Goal: Task Accomplishment & Management: Use online tool/utility

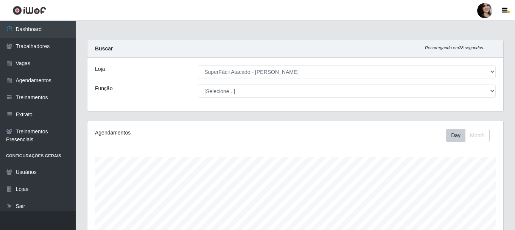
select select "399"
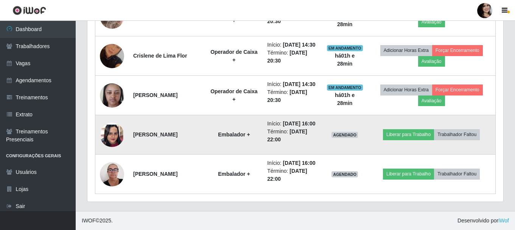
scroll to position [157, 416]
click at [415, 129] on button "Liberar para Trabalho" at bounding box center [408, 134] width 51 height 11
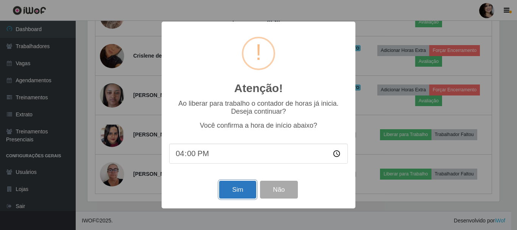
click at [237, 190] on button "Sim" at bounding box center [237, 190] width 37 height 18
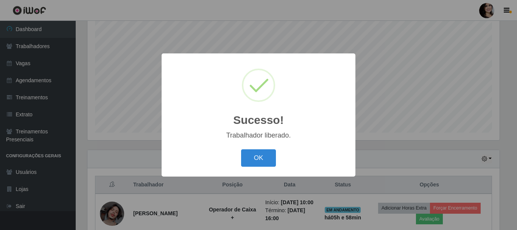
click at [241, 149] on button "OK" at bounding box center [258, 158] width 35 height 18
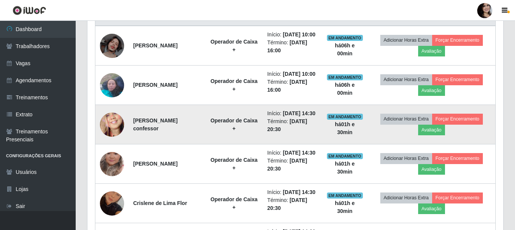
scroll to position [327, 0]
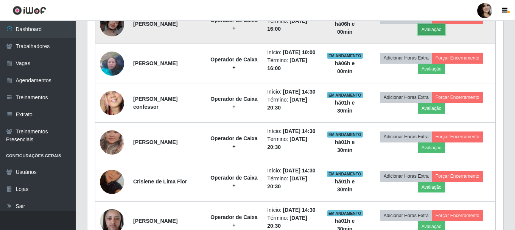
click at [442, 30] on button "Avaliação" at bounding box center [431, 29] width 27 height 11
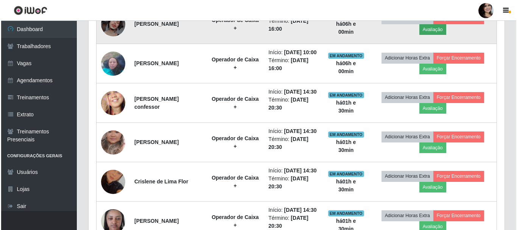
scroll to position [157, 412]
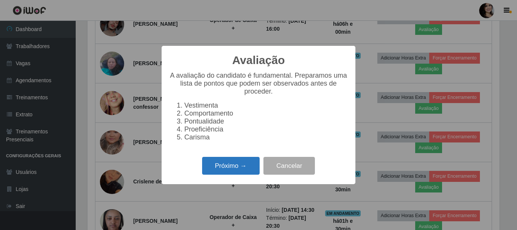
click at [233, 164] on button "Próximo →" at bounding box center [231, 166] width 58 height 18
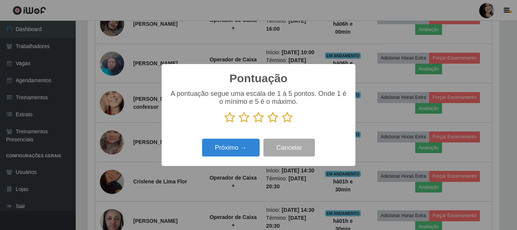
drag, startPoint x: 296, startPoint y: 118, endPoint x: 291, endPoint y: 119, distance: 5.4
click at [296, 118] on p at bounding box center [258, 117] width 179 height 11
click at [287, 119] on icon at bounding box center [287, 117] width 11 height 11
click at [282, 123] on input "radio" at bounding box center [282, 123] width 0 height 0
click at [243, 140] on div "Próximo → Cancelar" at bounding box center [258, 148] width 179 height 22
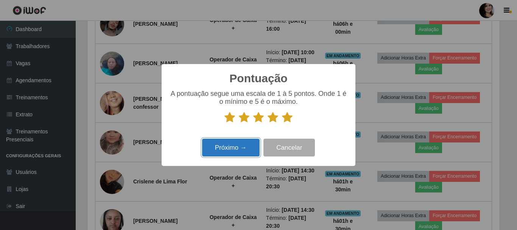
click at [243, 144] on button "Próximo →" at bounding box center [231, 148] width 58 height 18
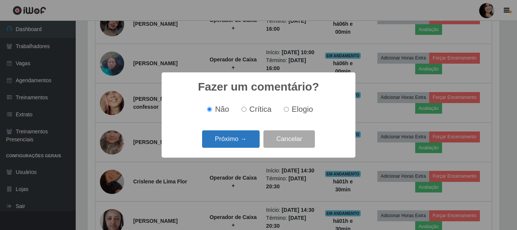
click at [244, 139] on button "Próximo →" at bounding box center [231, 139] width 58 height 18
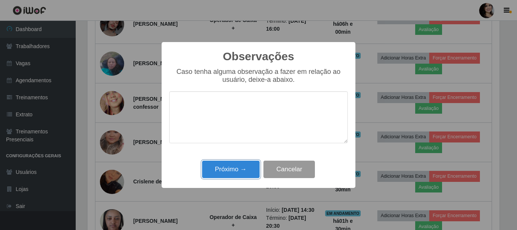
drag, startPoint x: 244, startPoint y: 165, endPoint x: 264, endPoint y: 178, distance: 23.8
click at [244, 165] on button "Próximo →" at bounding box center [231, 170] width 58 height 18
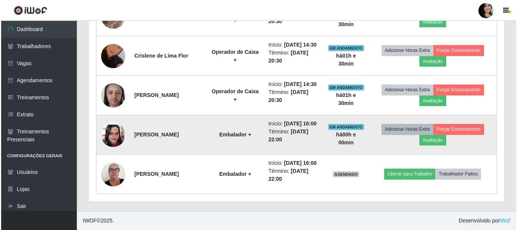
scroll to position [517, 0]
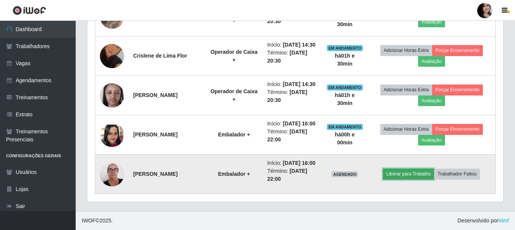
click at [432, 168] on button "Liberar para Trabalho" at bounding box center [408, 173] width 51 height 11
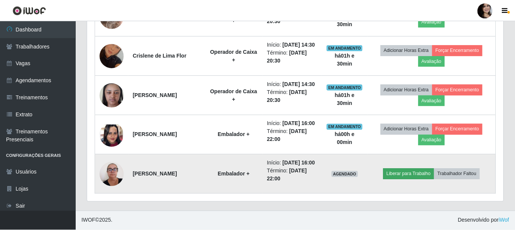
scroll to position [157, 412]
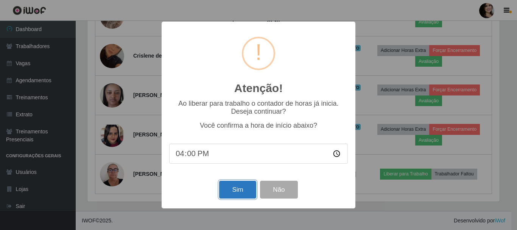
click at [249, 192] on button "Sim" at bounding box center [237, 190] width 37 height 18
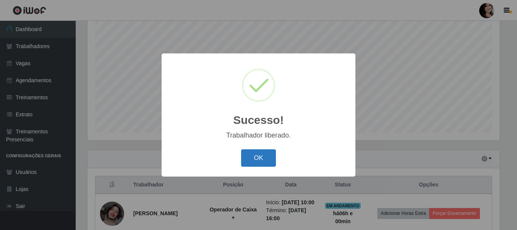
click at [268, 158] on button "OK" at bounding box center [258, 158] width 35 height 18
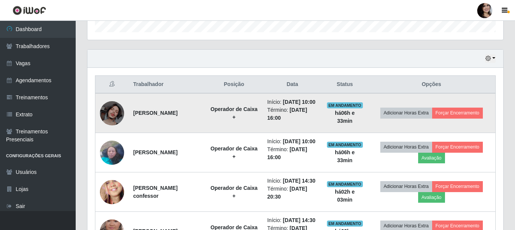
scroll to position [252, 0]
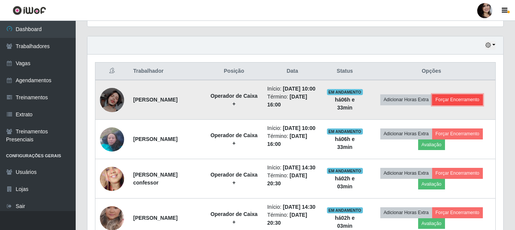
click at [458, 103] on button "Forçar Encerramento" at bounding box center [457, 99] width 51 height 11
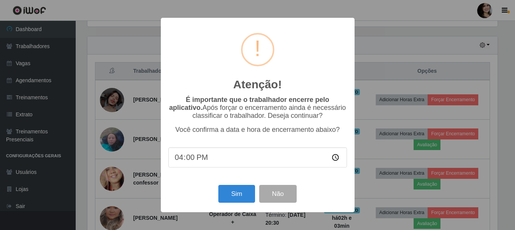
scroll to position [157, 412]
click at [244, 190] on button "Sim" at bounding box center [237, 194] width 37 height 18
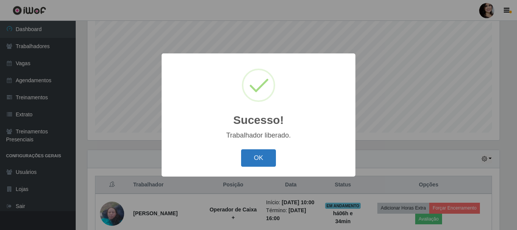
click at [262, 156] on button "OK" at bounding box center [258, 158] width 35 height 18
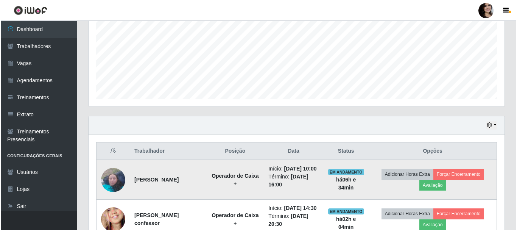
scroll to position [214, 0]
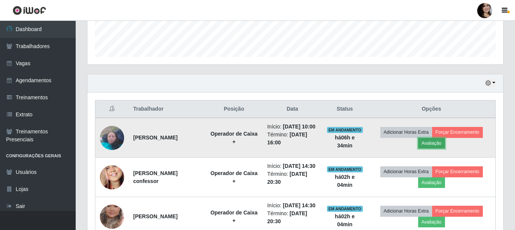
click at [434, 148] on button "Avaliação" at bounding box center [431, 143] width 27 height 11
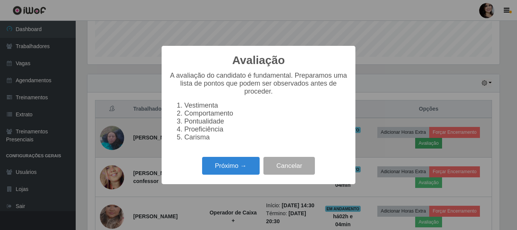
scroll to position [157, 412]
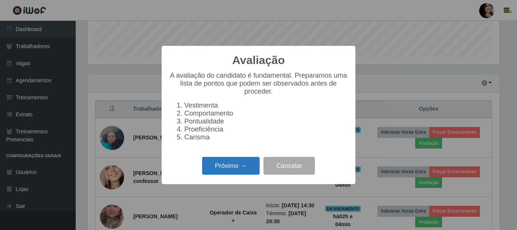
click at [239, 168] on button "Próximo →" at bounding box center [231, 166] width 58 height 18
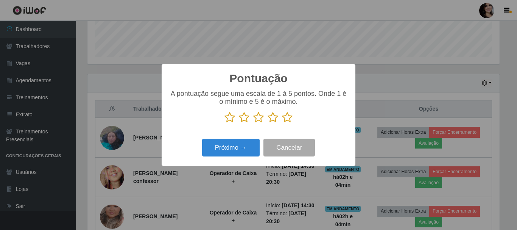
scroll to position [378453, 378198]
click at [289, 119] on icon at bounding box center [287, 117] width 11 height 11
click at [282, 123] on input "radio" at bounding box center [282, 123] width 0 height 0
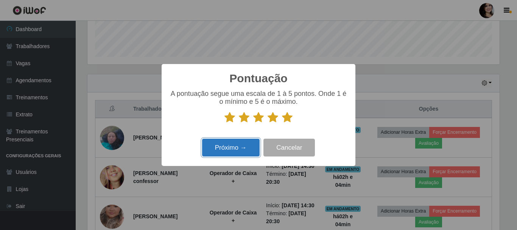
click at [237, 151] on button "Próximo →" at bounding box center [231, 148] width 58 height 18
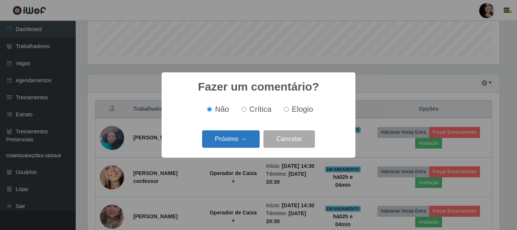
drag, startPoint x: 246, startPoint y: 127, endPoint x: 247, endPoint y: 147, distance: 20.1
click at [246, 127] on div "Fazer um comentário? × Não Crítica Elogio Próximo → Cancelar" at bounding box center [259, 114] width 194 height 85
click at [247, 147] on button "Próximo →" at bounding box center [231, 139] width 58 height 18
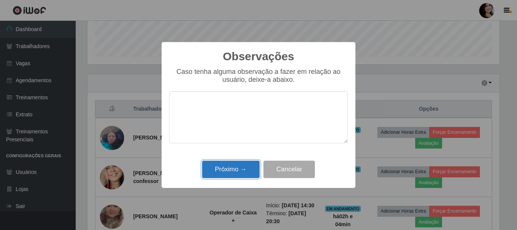
click at [243, 168] on button "Próximo →" at bounding box center [231, 170] width 58 height 18
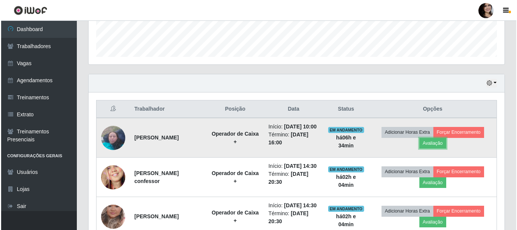
scroll to position [157, 416]
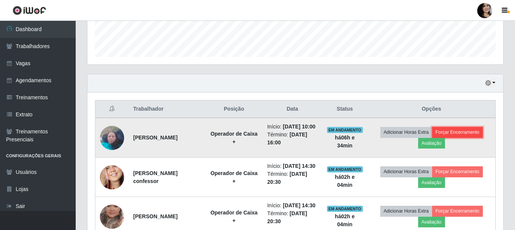
click at [463, 137] on button "Forçar Encerramento" at bounding box center [457, 132] width 51 height 11
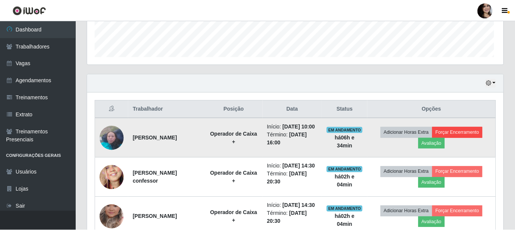
scroll to position [157, 412]
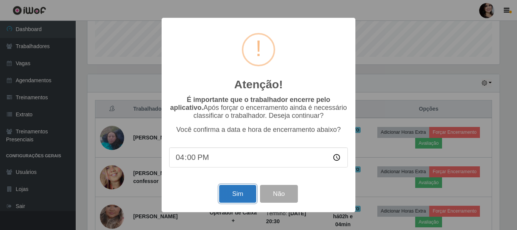
click at [238, 200] on button "Sim" at bounding box center [237, 194] width 37 height 18
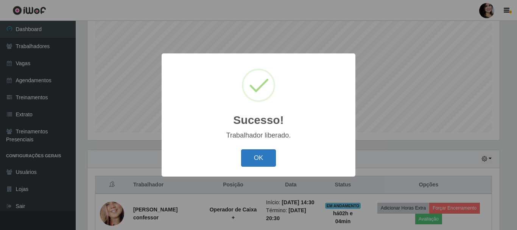
click at [273, 161] on button "OK" at bounding box center [258, 158] width 35 height 18
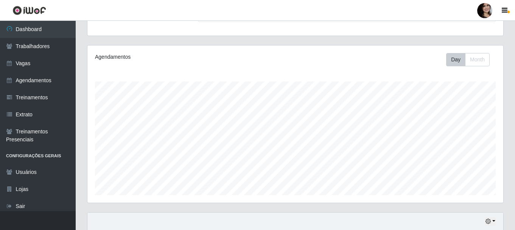
scroll to position [38, 0]
